Goal: Information Seeking & Learning: Learn about a topic

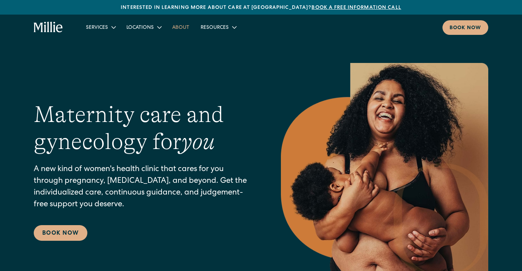
click at [182, 28] on link "About" at bounding box center [181, 27] width 28 height 12
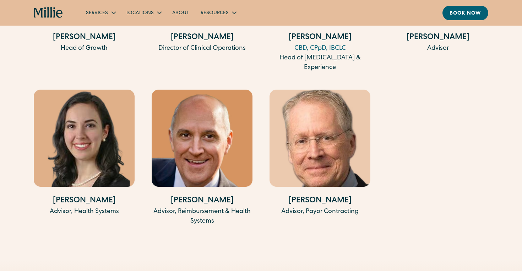
scroll to position [1619, 0]
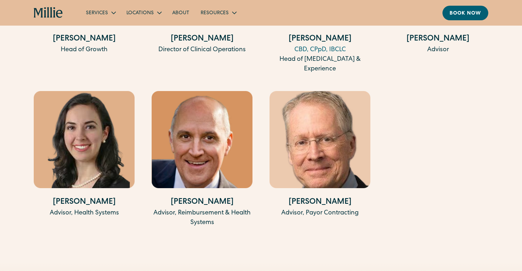
click at [84, 166] on img at bounding box center [84, 139] width 101 height 97
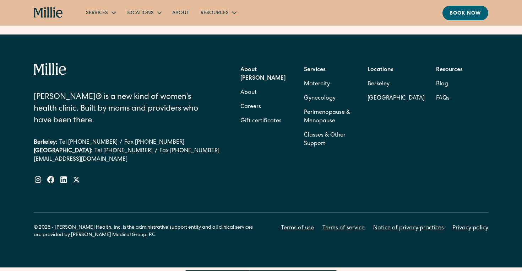
scroll to position [2318, 0]
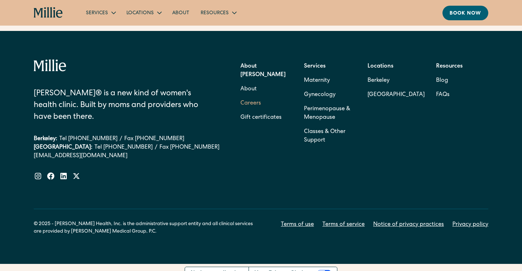
click at [254, 96] on link "Careers" at bounding box center [251, 103] width 21 height 14
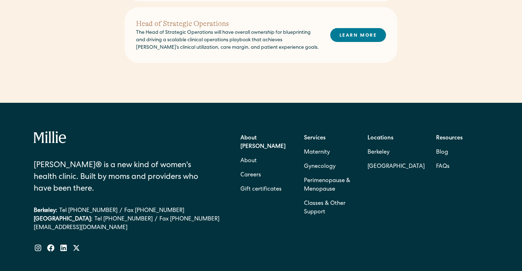
scroll to position [460, 0]
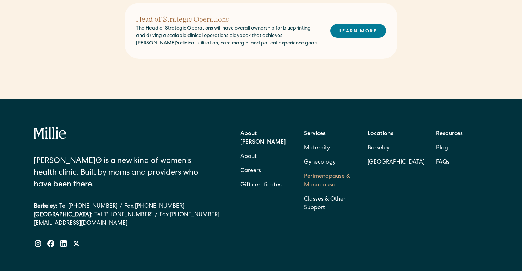
click at [333, 173] on link "Perimenopause & Menopause" at bounding box center [330, 181] width 52 height 23
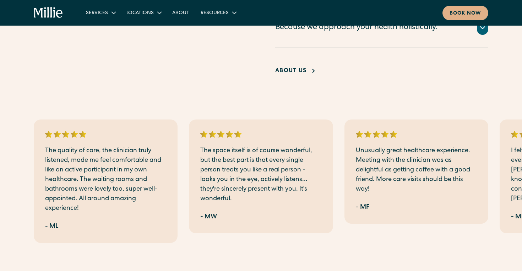
scroll to position [1439, 0]
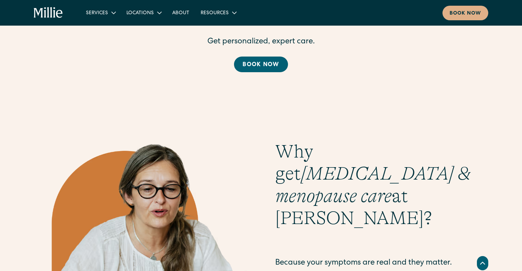
scroll to position [1126, 0]
